Goal: Complete application form

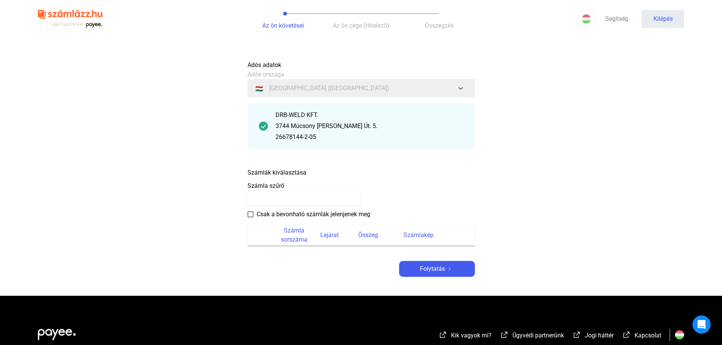
click at [401, 125] on div "3744 Múcsony [PERSON_NAME] Út. 5." at bounding box center [370, 126] width 188 height 9
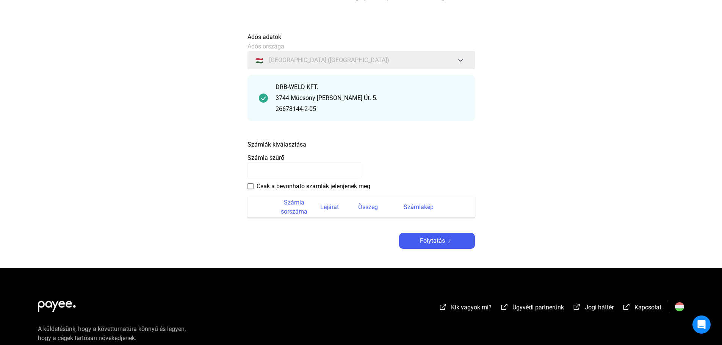
scroll to position [76, 0]
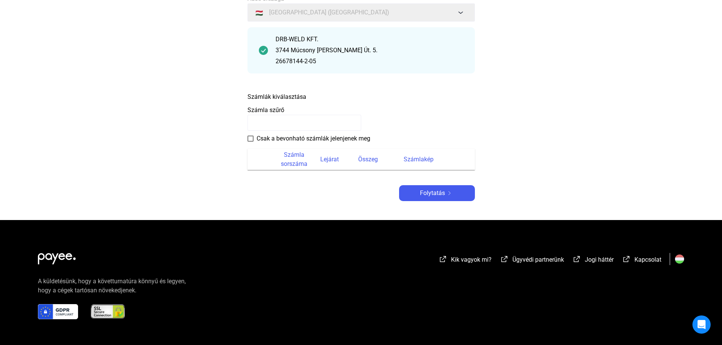
click at [302, 96] on font "Számlák kiválasztása" at bounding box center [277, 96] width 59 height 7
click at [318, 96] on div "Számlák kiválasztása" at bounding box center [361, 95] width 227 height 13
click at [304, 97] on font "Számlák kiválasztása" at bounding box center [277, 96] width 59 height 7
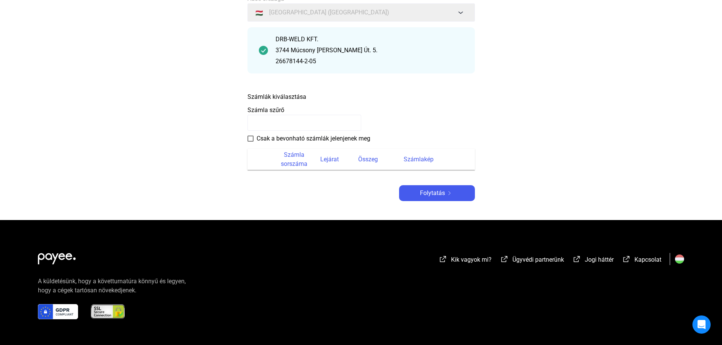
click at [285, 107] on payee-form-field "Számla szűrő" at bounding box center [361, 118] width 227 height 25
click at [281, 109] on font "Számla szűrő" at bounding box center [266, 110] width 37 height 7
click at [287, 125] on input at bounding box center [305, 123] width 114 height 16
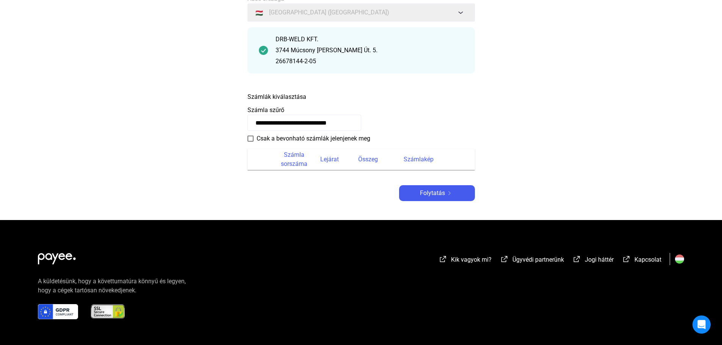
scroll to position [0, 14]
type input "**********"
click at [435, 194] on font "Folytatás" at bounding box center [432, 193] width 25 height 7
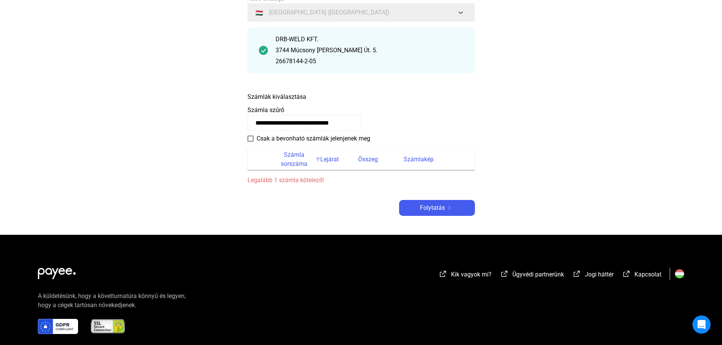
click at [289, 168] on font "Számla sorszáma" at bounding box center [294, 160] width 39 height 18
click at [322, 158] on font "Lejárat" at bounding box center [329, 159] width 19 height 7
click at [279, 161] on font "Számla sorszáma" at bounding box center [294, 160] width 39 height 18
click at [250, 139] on span at bounding box center [251, 139] width 6 height 6
click at [457, 206] on div "Folytatás" at bounding box center [436, 208] width 71 height 9
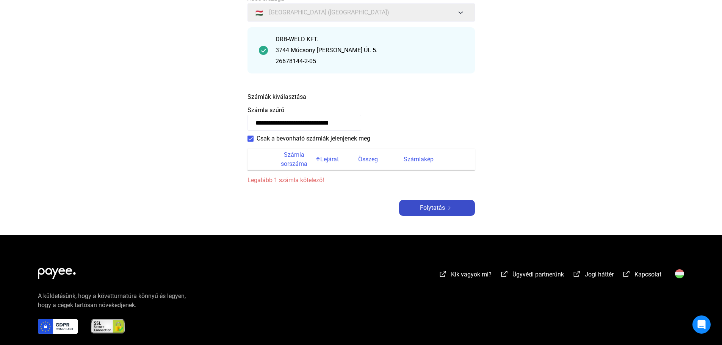
click at [460, 204] on div "Folytatás" at bounding box center [436, 208] width 71 height 9
click at [516, 139] on main "**********" at bounding box center [361, 108] width 722 height 254
click at [299, 174] on section "Számla sorszáma Lejárat Összeg Számlakép Legalább 1 számla kötelező!" at bounding box center [361, 164] width 227 height 42
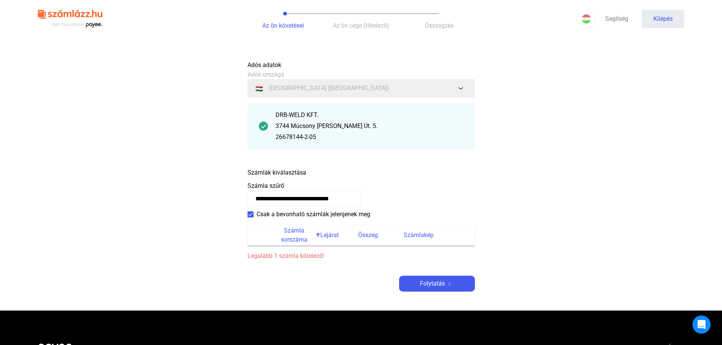
click at [378, 128] on div "3744 Múcsony [PERSON_NAME] Út. 5." at bounding box center [370, 126] width 188 height 9
click at [389, 119] on div "DRB-WELD KFT." at bounding box center [370, 115] width 188 height 9
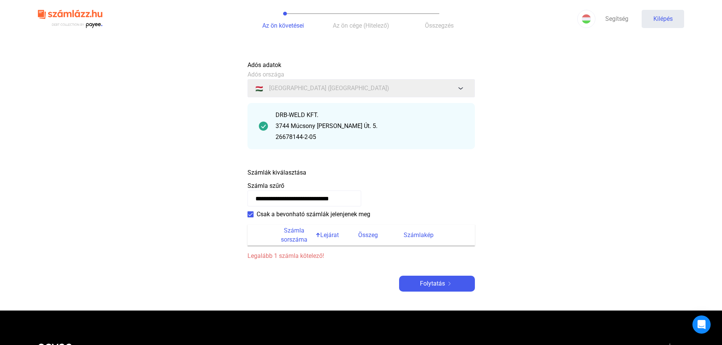
click at [595, 151] on main "**********" at bounding box center [361, 184] width 722 height 254
click at [334, 233] on font "Lejárat" at bounding box center [329, 235] width 19 height 7
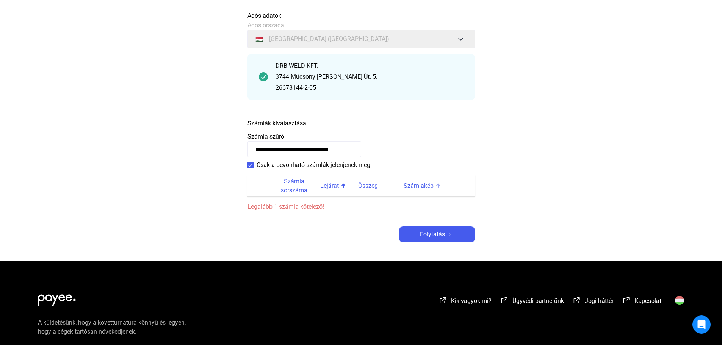
scroll to position [114, 0]
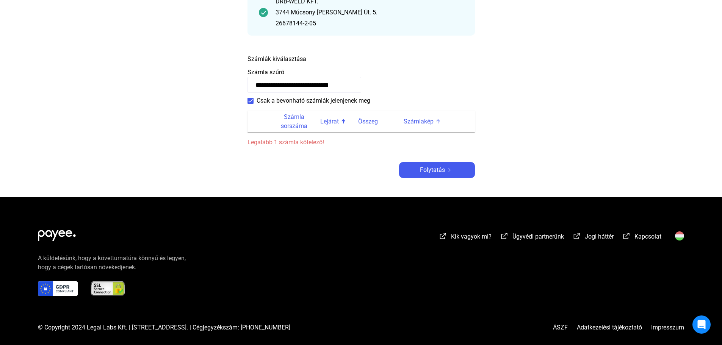
click at [430, 122] on font "Számlakép" at bounding box center [419, 121] width 30 height 7
click at [362, 121] on font "Összeg" at bounding box center [368, 121] width 20 height 7
click at [284, 124] on font "Számla sorszáma" at bounding box center [294, 121] width 27 height 16
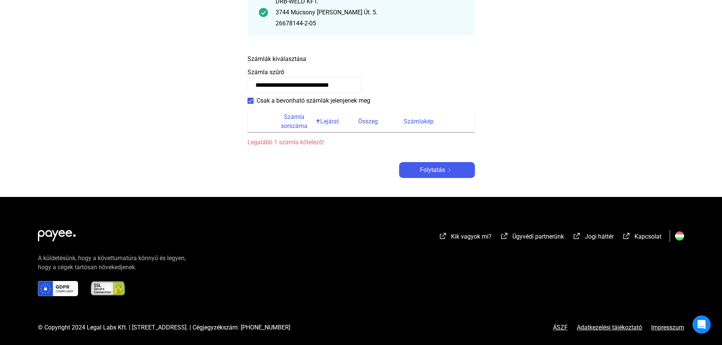
click at [284, 124] on font "Számla sorszáma" at bounding box center [294, 121] width 27 height 16
click at [353, 83] on input "**********" at bounding box center [305, 85] width 114 height 16
click at [350, 86] on input "**********" at bounding box center [305, 85] width 114 height 16
drag, startPoint x: 350, startPoint y: 85, endPoint x: 14, endPoint y: 84, distance: 335.5
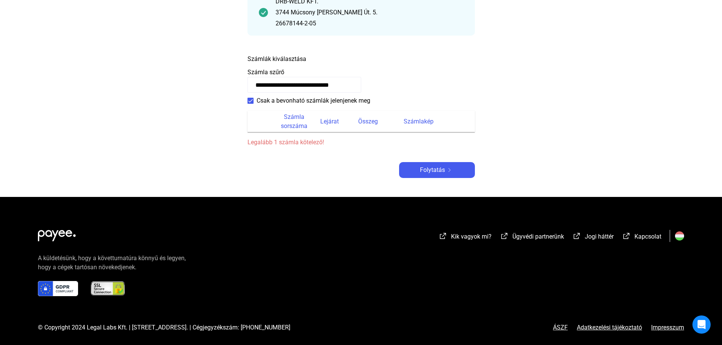
click at [15, 85] on main "**********" at bounding box center [361, 70] width 722 height 254
drag, startPoint x: 301, startPoint y: 56, endPoint x: 307, endPoint y: 56, distance: 6.1
click at [301, 56] on font "Számlák kiválasztása" at bounding box center [277, 58] width 59 height 7
click at [317, 59] on div "Számlák kiválasztása" at bounding box center [361, 57] width 227 height 13
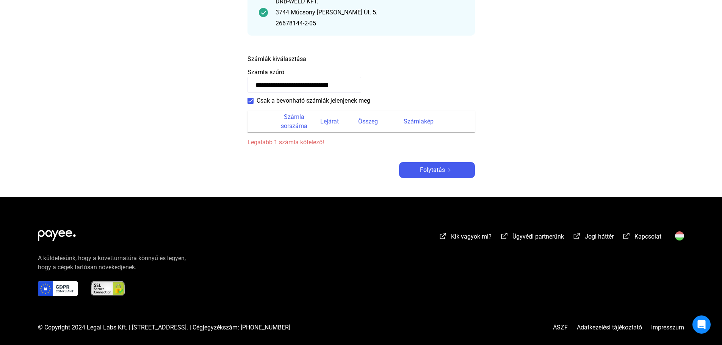
click at [317, 59] on div "Számlák kiválasztása" at bounding box center [361, 57] width 227 height 13
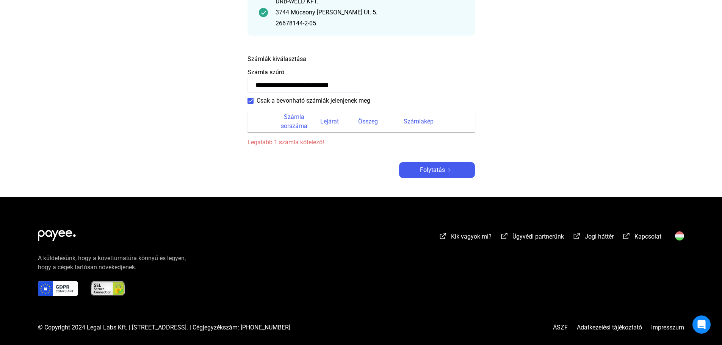
click at [317, 59] on div "Számlák kiválasztása" at bounding box center [361, 57] width 227 height 13
click at [314, 69] on payee-form-field "**********" at bounding box center [361, 80] width 227 height 25
click at [342, 58] on div "Számlák kiválasztása" at bounding box center [361, 57] width 227 height 13
click at [292, 58] on font "Számlák kiválasztása" at bounding box center [277, 58] width 59 height 7
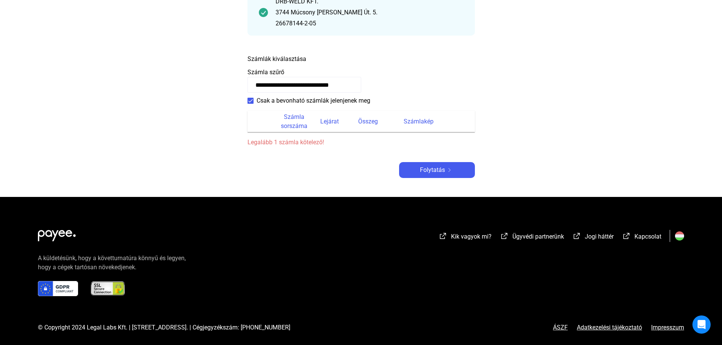
click at [292, 58] on font "Számlák kiválasztása" at bounding box center [277, 58] width 59 height 7
click at [371, 59] on div "Számlák kiválasztása" at bounding box center [361, 57] width 227 height 13
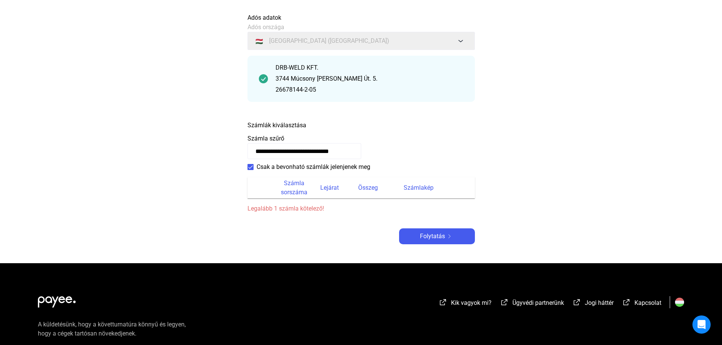
scroll to position [115, 0]
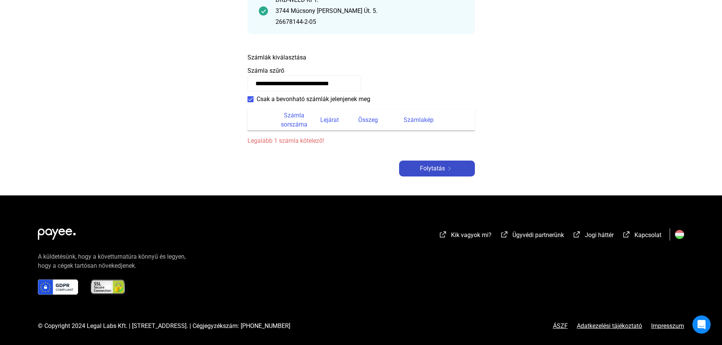
click at [444, 164] on button "Folytatás" at bounding box center [437, 169] width 76 height 16
click at [444, 163] on button "Folytatás" at bounding box center [437, 169] width 76 height 16
click at [316, 143] on font "Legalább 1 számla kötelező!" at bounding box center [286, 140] width 77 height 7
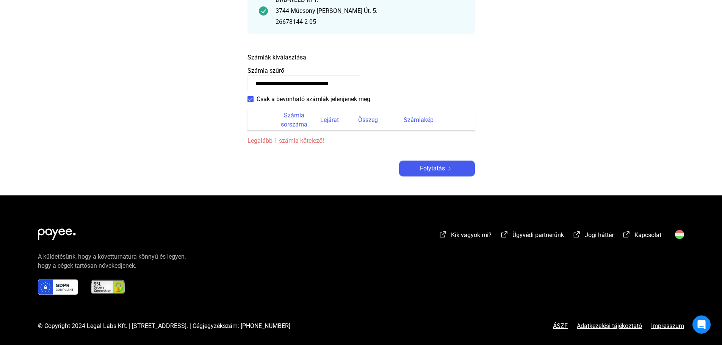
click at [316, 143] on font "Legalább 1 számla kötelező!" at bounding box center [286, 140] width 77 height 7
click at [301, 125] on font "Számla sorszáma" at bounding box center [294, 120] width 27 height 16
click at [276, 128] on font "Számla sorszáma" at bounding box center [294, 120] width 39 height 18
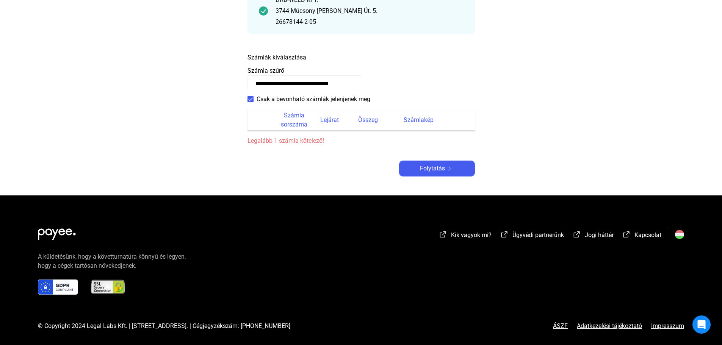
click at [248, 118] on th at bounding box center [261, 120] width 27 height 21
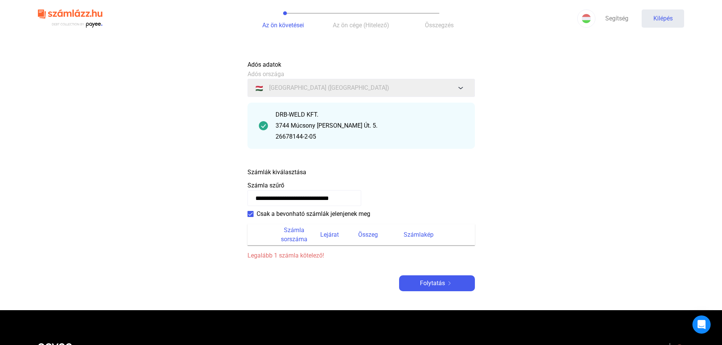
scroll to position [0, 0]
